Goal: Task Accomplishment & Management: Use online tool/utility

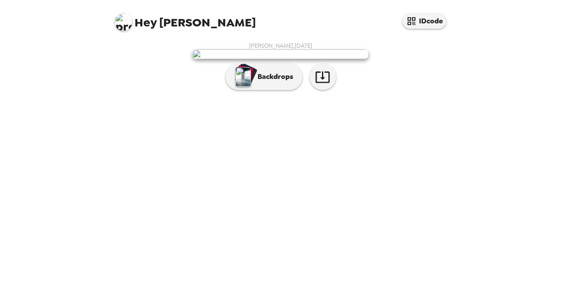
scroll to position [27, 0]
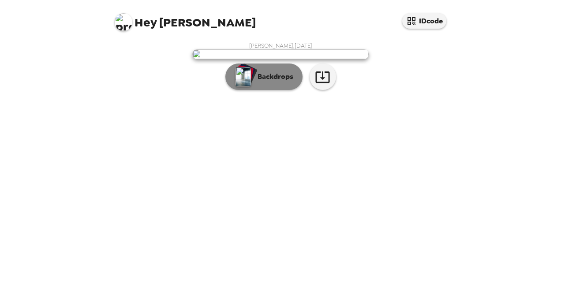
click at [283, 82] on p "Backdrops" at bounding box center [273, 76] width 40 height 11
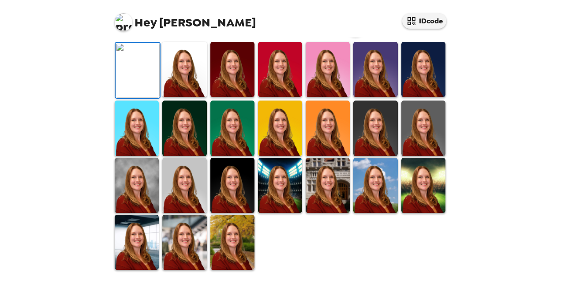
scroll to position [208, 0]
click at [229, 213] on img at bounding box center [232, 185] width 44 height 55
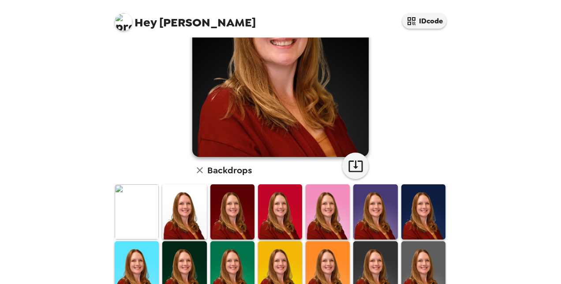
scroll to position [113, 0]
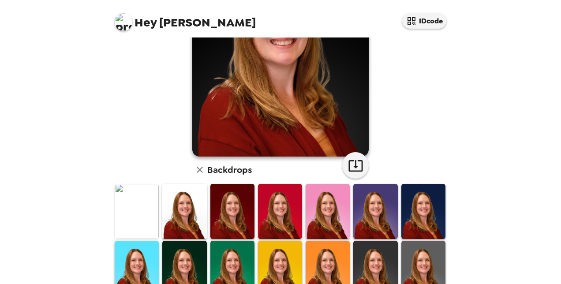
click at [197, 214] on img at bounding box center [184, 211] width 44 height 55
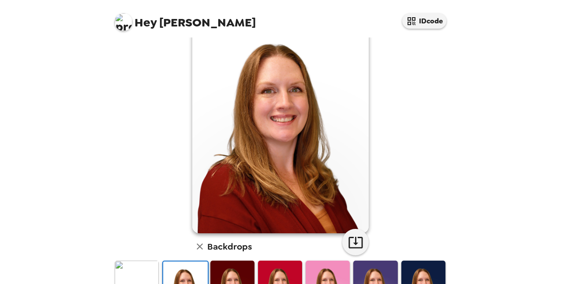
scroll to position [36, 0]
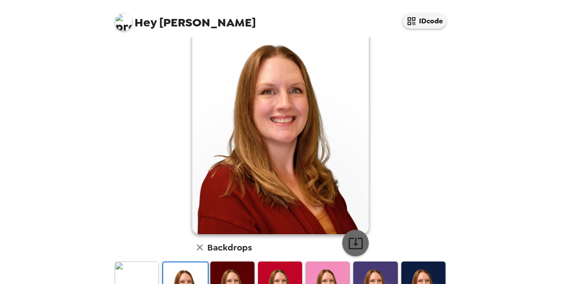
click at [361, 242] on button "button" at bounding box center [355, 243] width 26 height 26
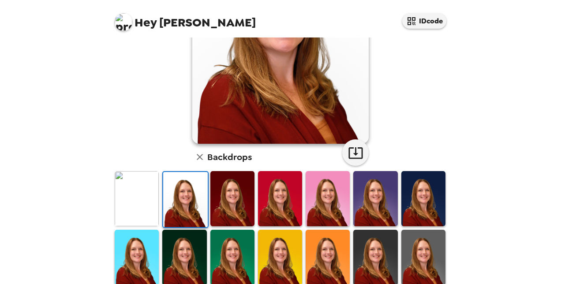
scroll to position [127, 0]
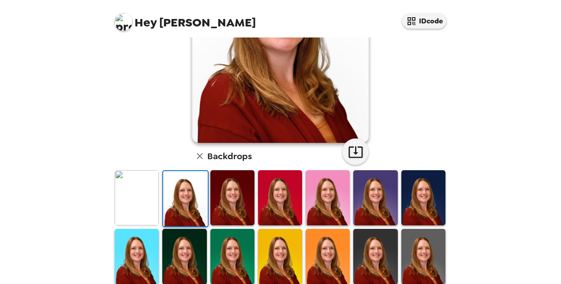
click at [140, 199] on img at bounding box center [137, 197] width 44 height 55
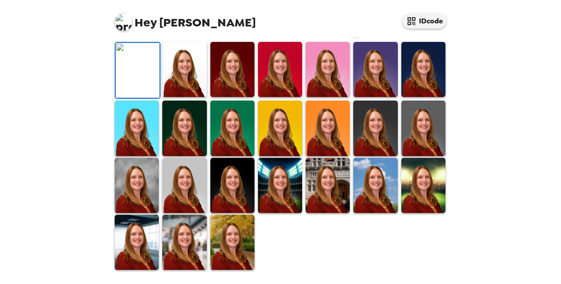
click at [356, 31] on icon "button" at bounding box center [355, 23] width 15 height 15
click at [418, 97] on img at bounding box center [424, 69] width 44 height 55
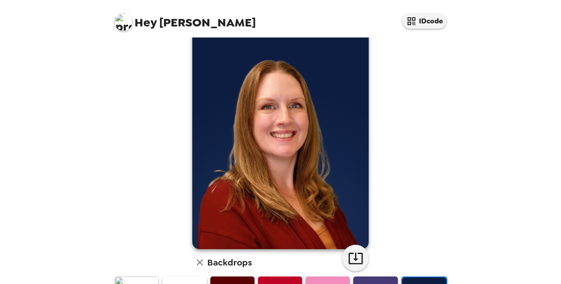
scroll to position [21, 0]
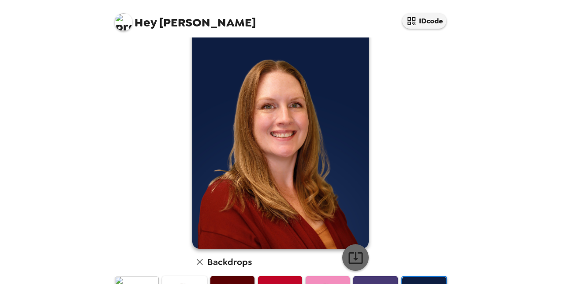
click at [357, 251] on icon "button" at bounding box center [355, 257] width 15 height 15
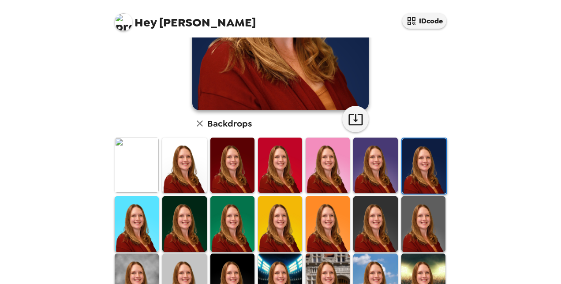
scroll to position [162, 0]
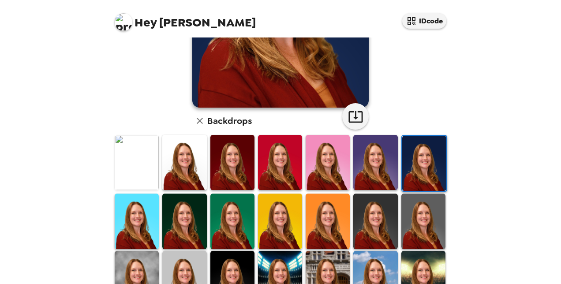
click at [247, 218] on img at bounding box center [232, 221] width 44 height 55
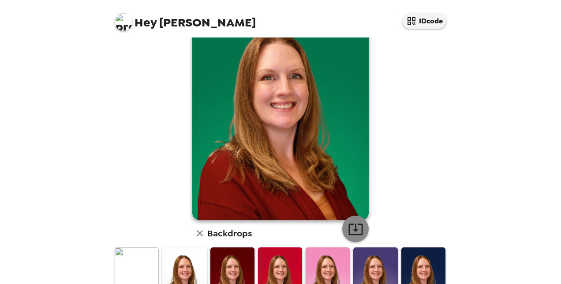
scroll to position [34, 0]
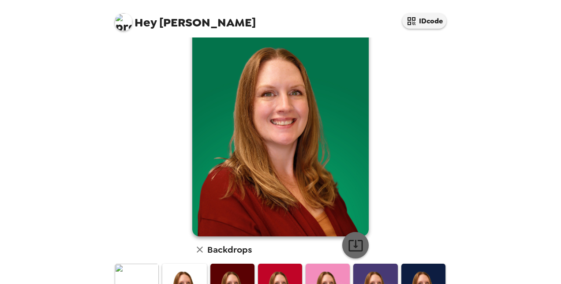
click at [351, 242] on icon "button" at bounding box center [355, 245] width 15 height 15
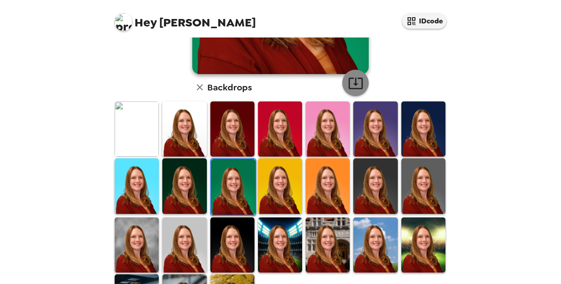
scroll to position [196, 0]
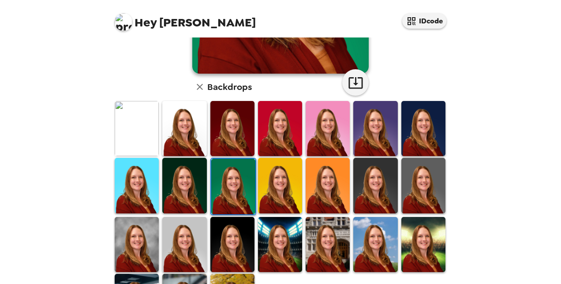
click at [387, 174] on img at bounding box center [375, 185] width 44 height 55
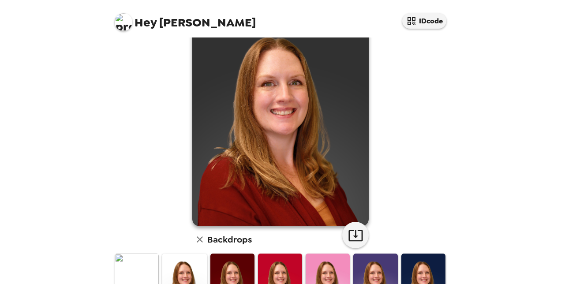
scroll to position [41, 0]
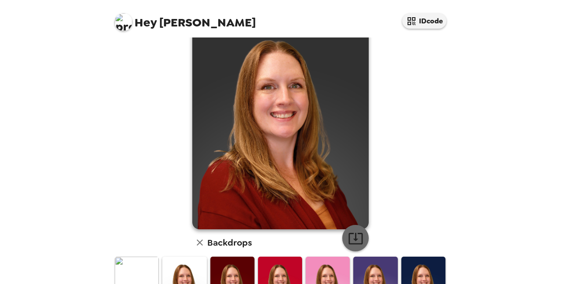
click at [355, 244] on icon "button" at bounding box center [356, 238] width 14 height 11
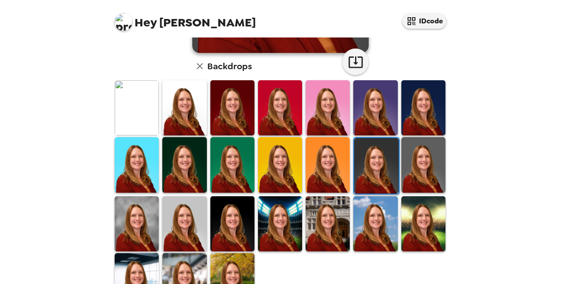
scroll to position [218, 0]
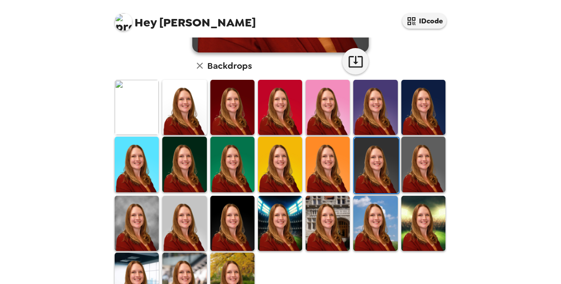
click at [420, 163] on img at bounding box center [424, 164] width 44 height 55
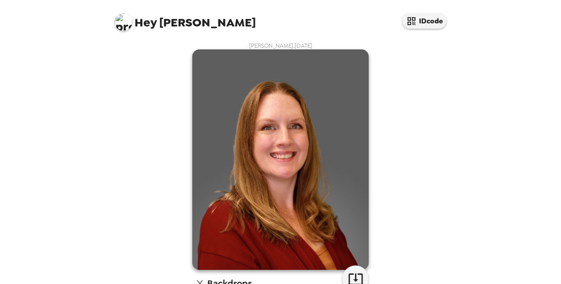
scroll to position [22, 0]
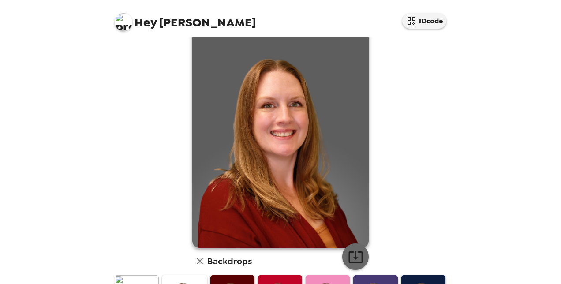
click at [356, 255] on icon "button" at bounding box center [355, 256] width 15 height 15
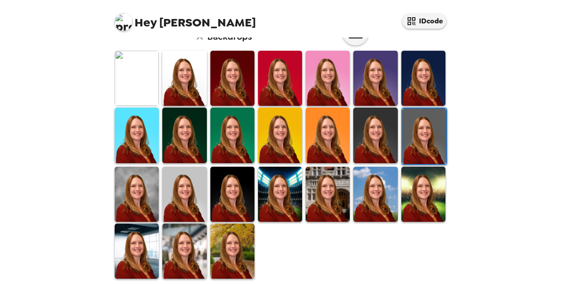
scroll to position [247, 0]
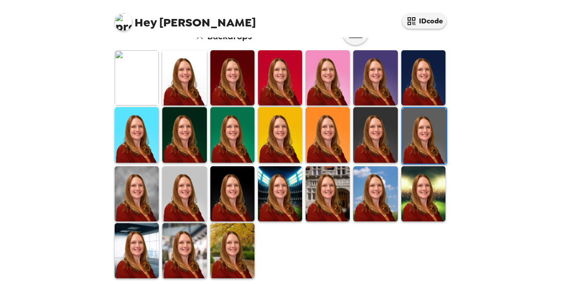
click at [188, 80] on img at bounding box center [184, 77] width 44 height 55
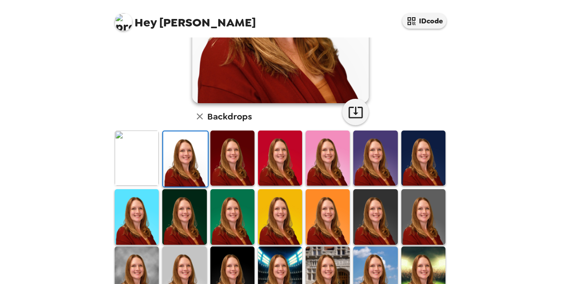
scroll to position [162, 0]
